Goal: Transaction & Acquisition: Purchase product/service

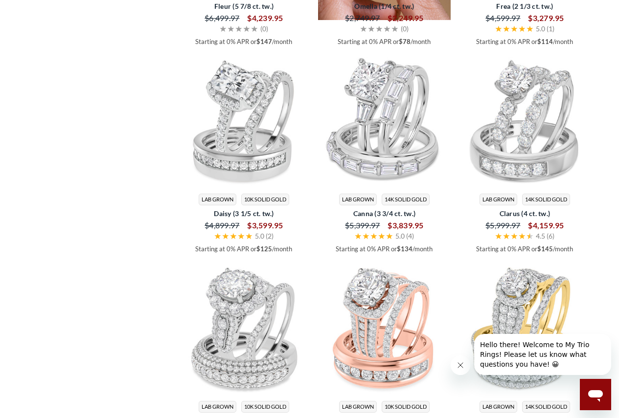
scroll to position [1307, 0]
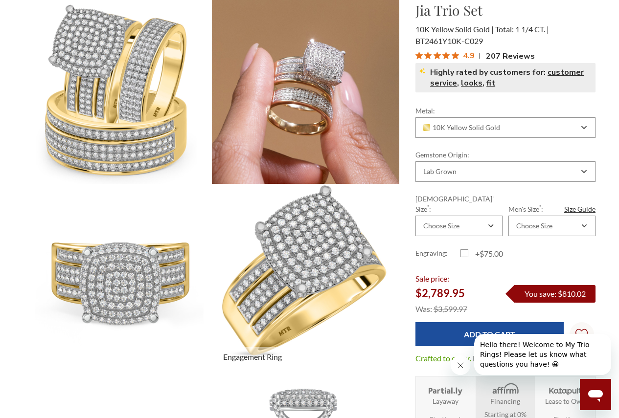
scroll to position [49, 0]
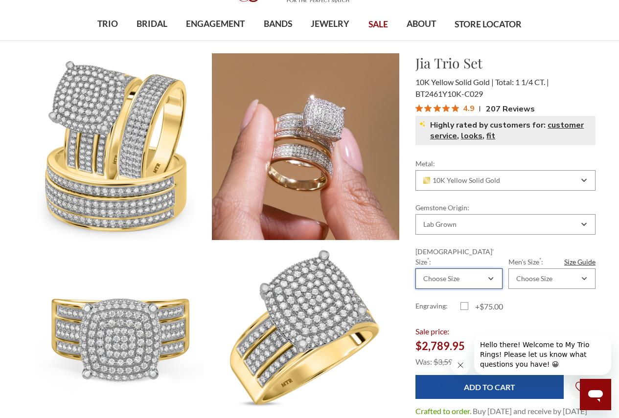
click at [496, 269] on div "Choose Size" at bounding box center [458, 279] width 87 height 21
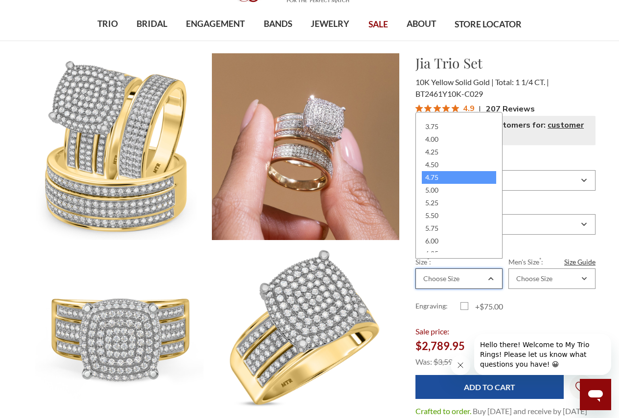
scroll to position [98, 0]
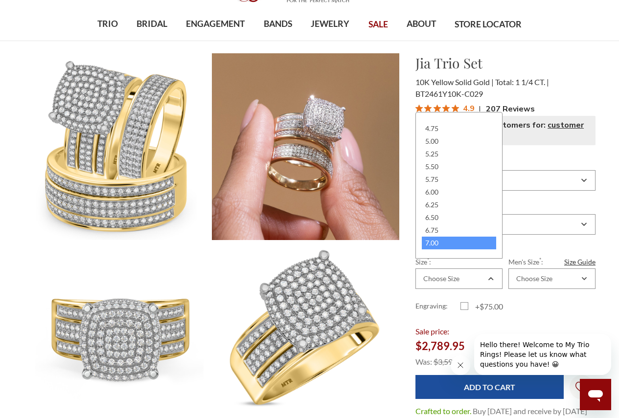
click at [449, 247] on div "7.00" at bounding box center [459, 243] width 74 height 13
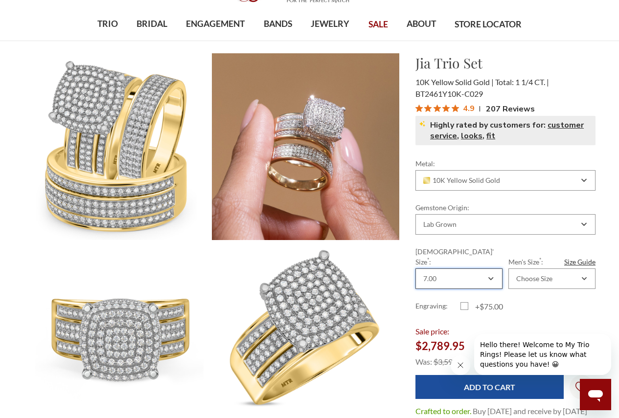
scroll to position [0, 0]
click at [593, 269] on div "Choose Size" at bounding box center [551, 279] width 87 height 21
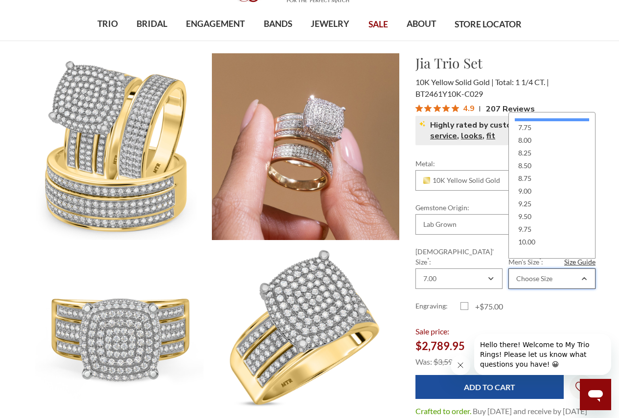
scroll to position [147, 0]
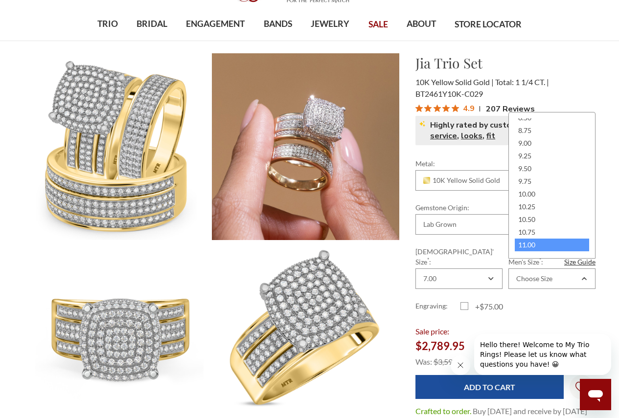
click at [535, 242] on div "11.00" at bounding box center [552, 245] width 74 height 13
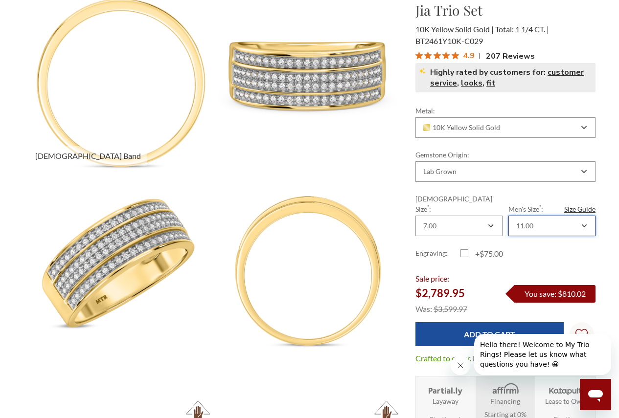
scroll to position [880, 0]
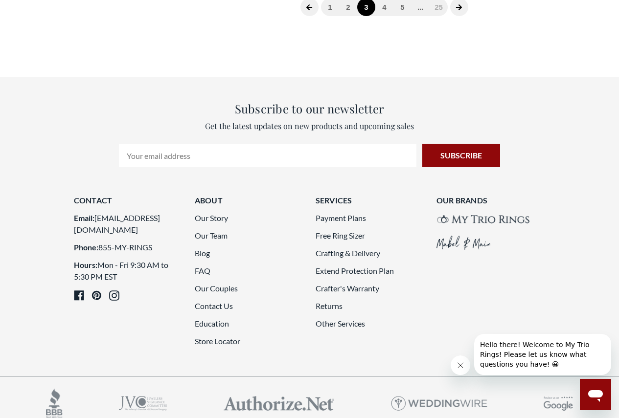
scroll to position [2041, 0]
